Goal: Check status: Check status

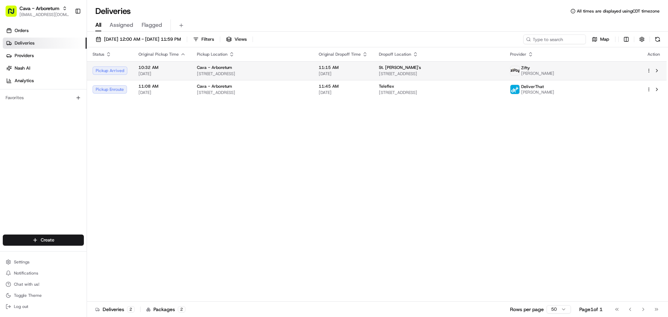
click at [277, 71] on span "[STREET_ADDRESS]" at bounding box center [252, 74] width 111 height 6
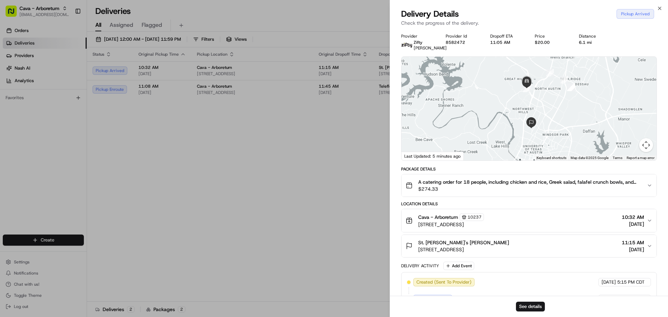
click at [528, 300] on div "See details" at bounding box center [529, 306] width 278 height 21
click at [528, 303] on button "See details" at bounding box center [530, 307] width 29 height 10
